Goal: Navigation & Orientation: Understand site structure

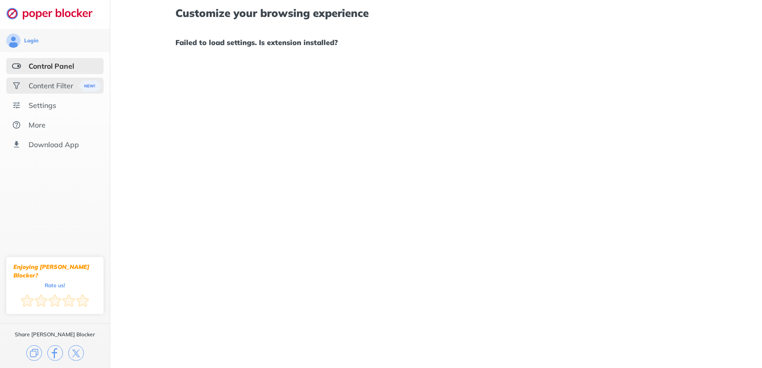
click at [58, 83] on div "Content Filter" at bounding box center [51, 85] width 45 height 9
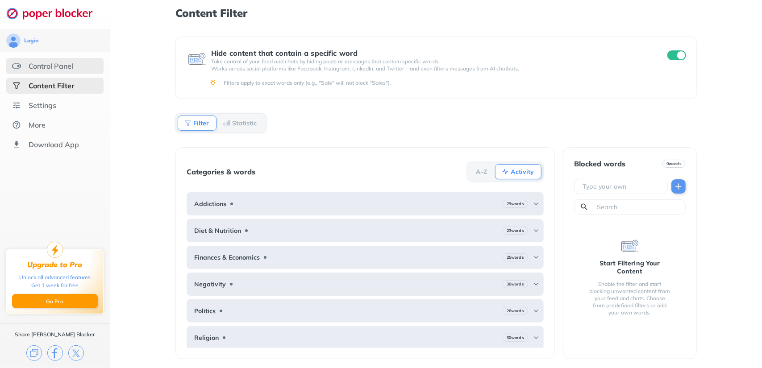
click at [58, 73] on div "Control Panel" at bounding box center [54, 66] width 97 height 16
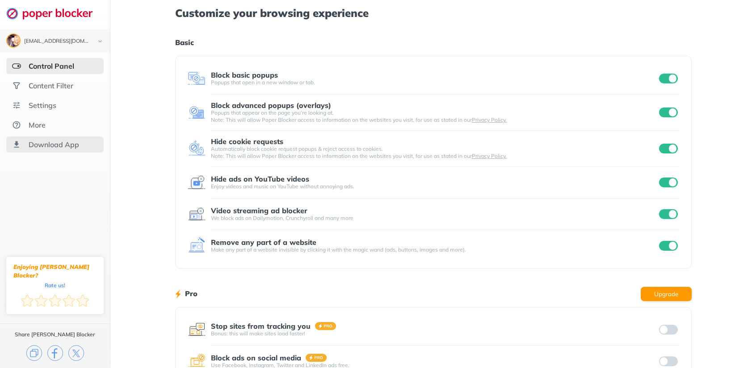
click at [81, 145] on div "Download App" at bounding box center [54, 145] width 97 height 16
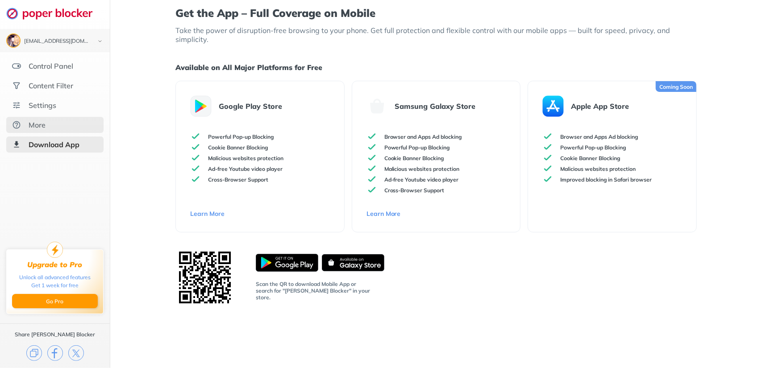
click at [72, 126] on div "More" at bounding box center [54, 125] width 97 height 16
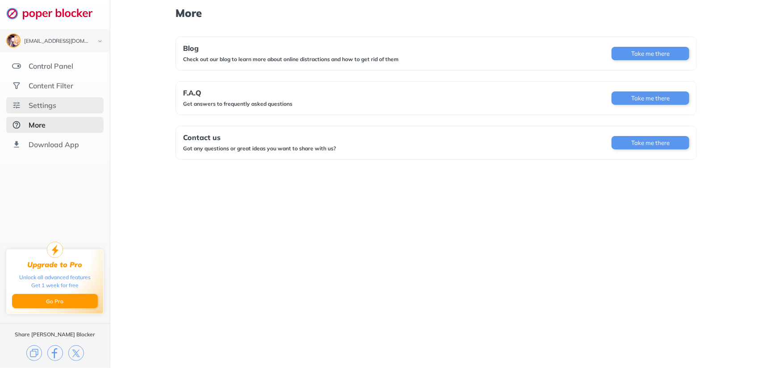
click at [70, 110] on div "Settings" at bounding box center [54, 105] width 97 height 16
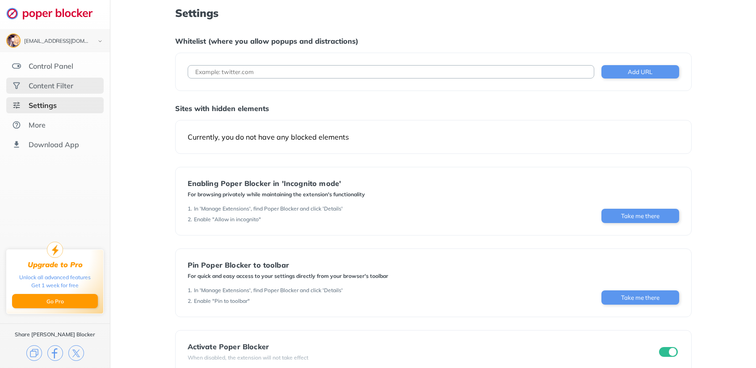
click at [71, 81] on div "Content Filter" at bounding box center [51, 85] width 45 height 9
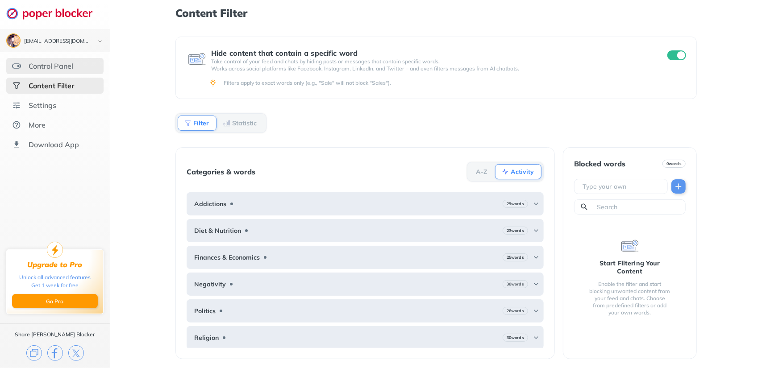
click at [71, 70] on div "Control Panel" at bounding box center [51, 66] width 45 height 9
